Goal: Transaction & Acquisition: Obtain resource

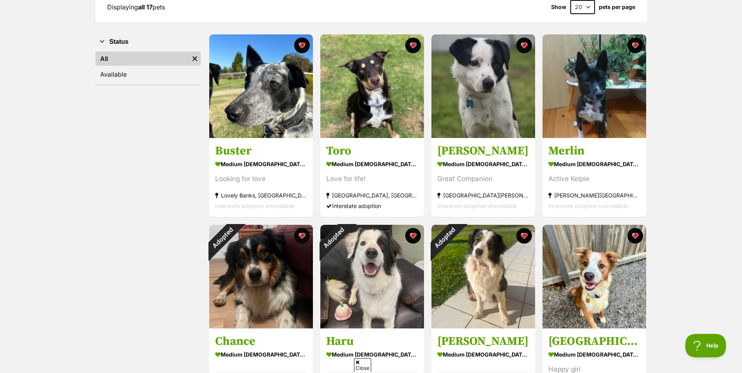
scroll to position [117, 0]
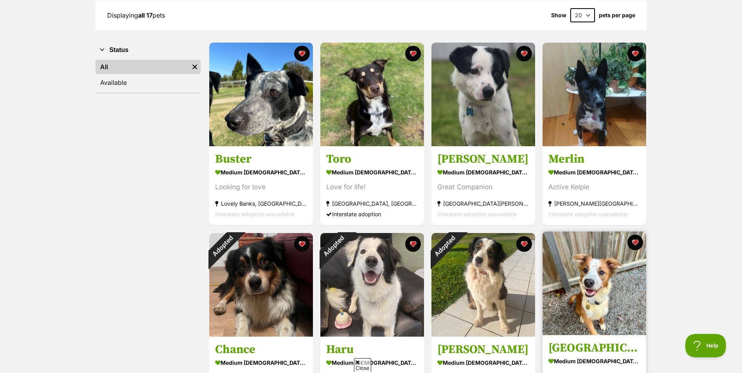
click at [594, 279] on img at bounding box center [595, 284] width 104 height 104
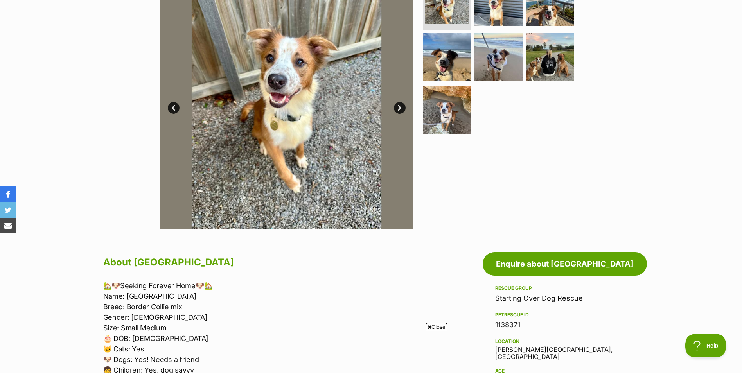
scroll to position [117, 0]
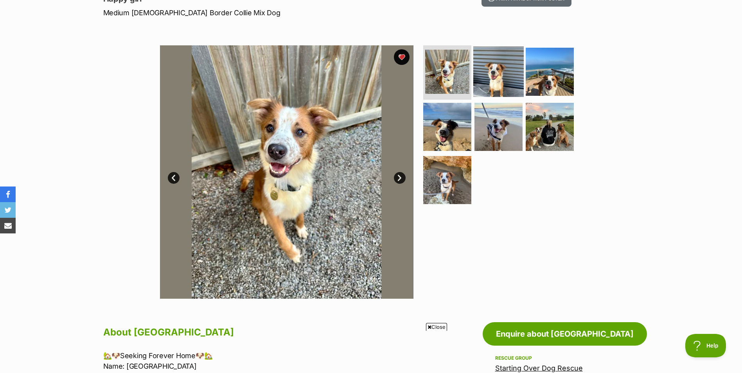
click at [498, 73] on img at bounding box center [499, 71] width 50 height 50
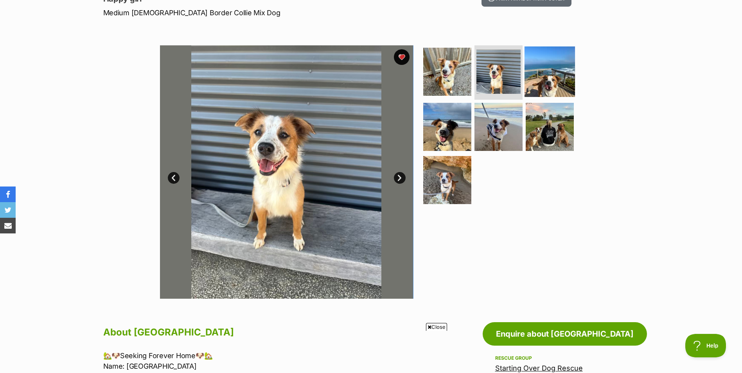
click at [562, 79] on img at bounding box center [550, 71] width 50 height 50
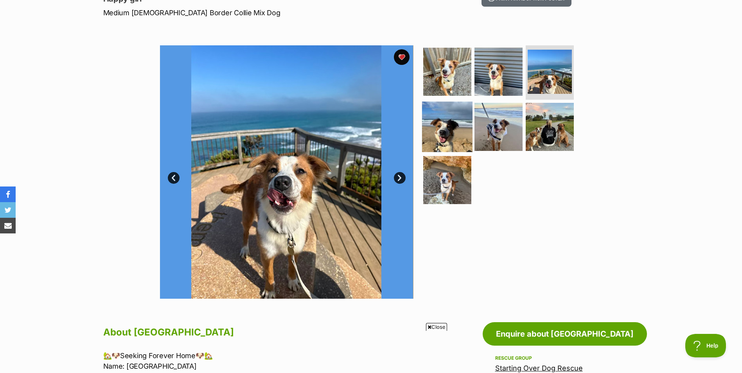
click at [454, 132] on img at bounding box center [447, 127] width 50 height 50
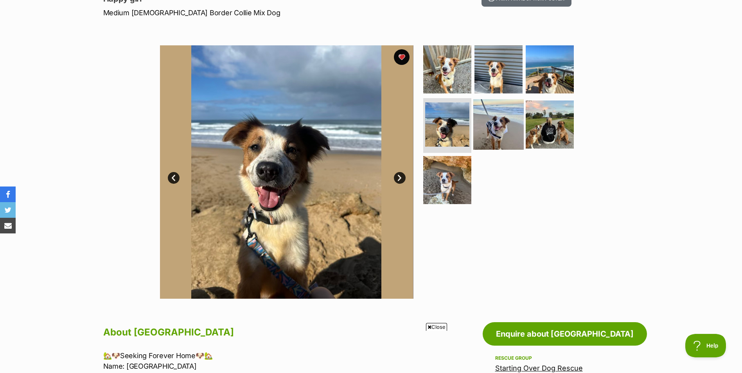
click at [500, 129] on img at bounding box center [499, 124] width 50 height 50
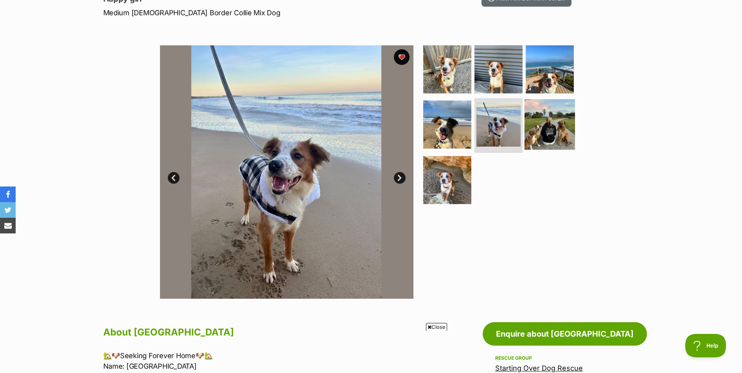
click at [558, 128] on img at bounding box center [550, 124] width 50 height 50
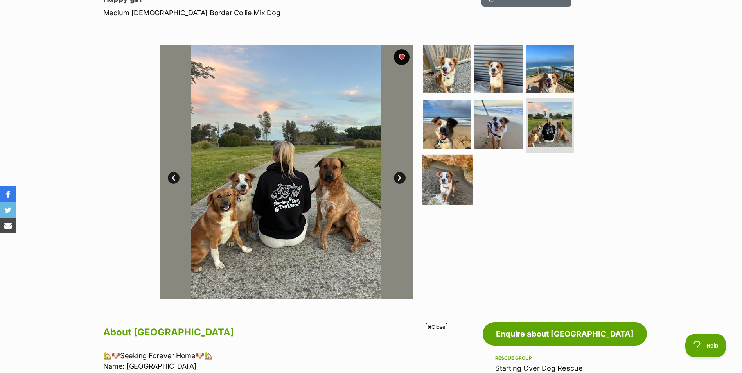
click at [460, 182] on img at bounding box center [447, 180] width 50 height 50
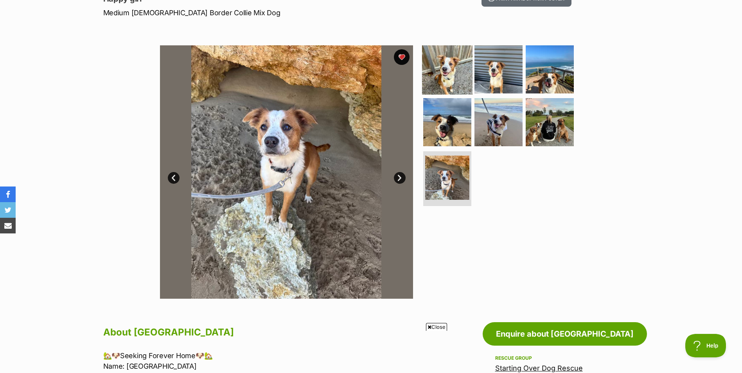
click at [455, 73] on img at bounding box center [447, 69] width 50 height 50
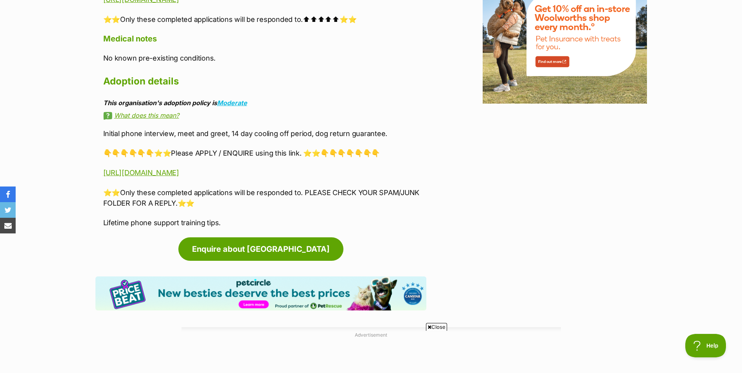
scroll to position [0, 0]
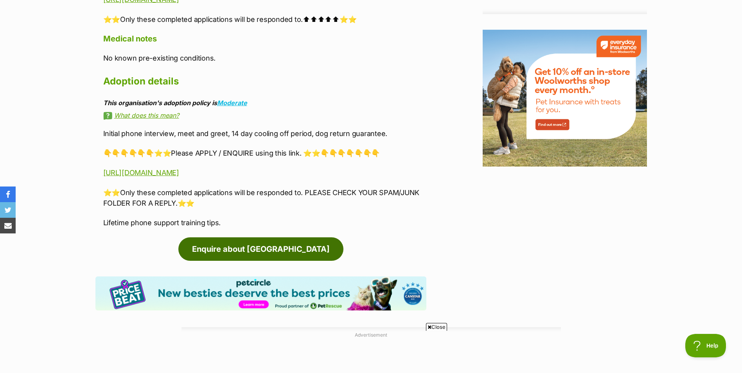
click at [258, 250] on link "Enquire about [GEOGRAPHIC_DATA]" at bounding box center [260, 249] width 165 height 23
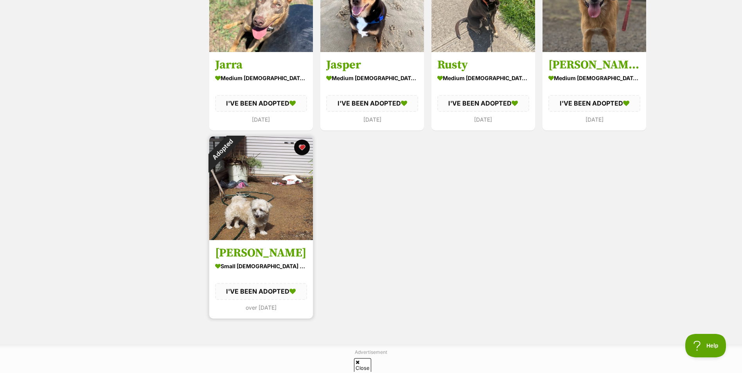
click at [250, 221] on img at bounding box center [261, 189] width 104 height 104
